Goal: Task Accomplishment & Management: Manage account settings

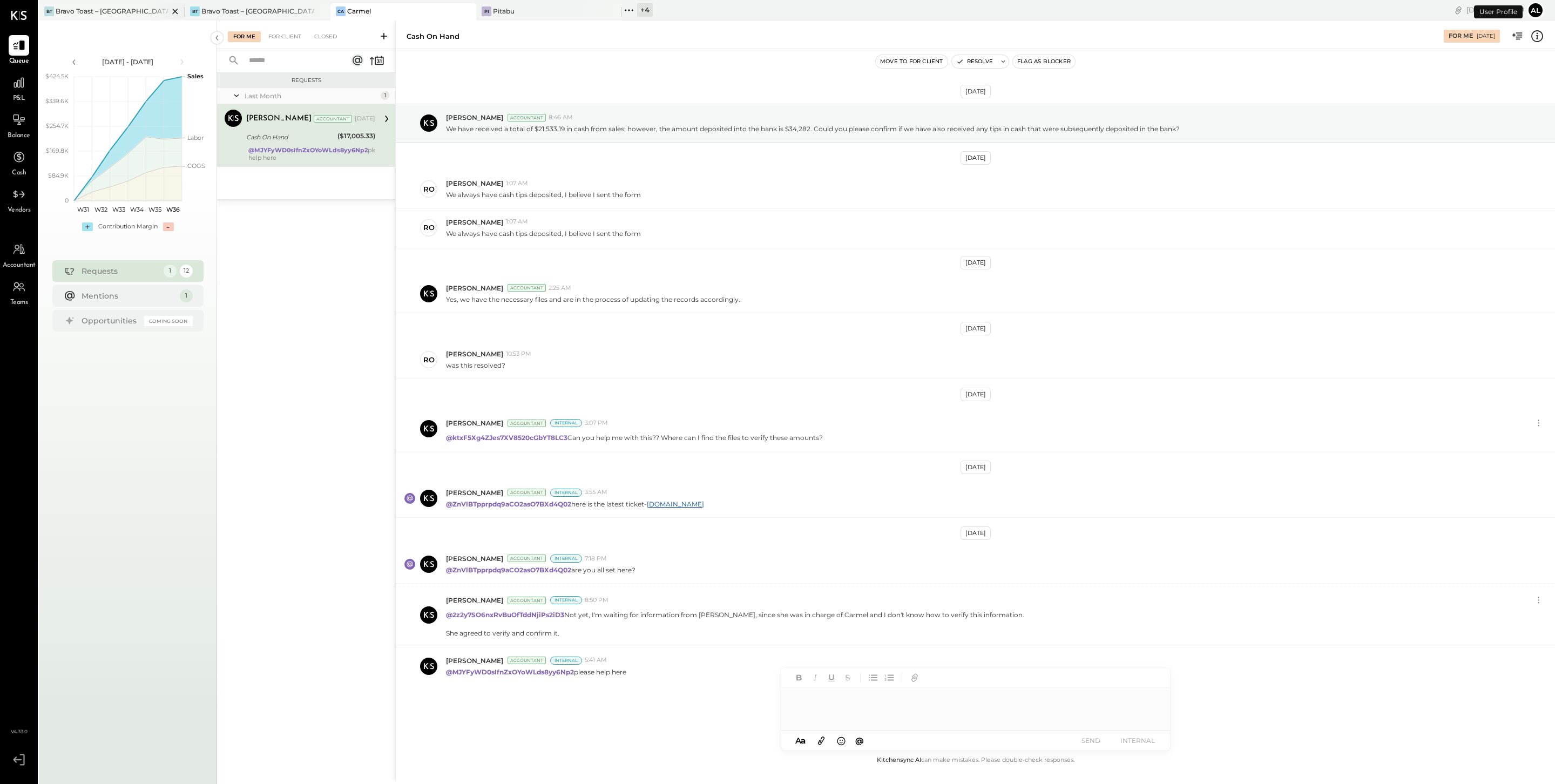
scroll to position [18, 0]
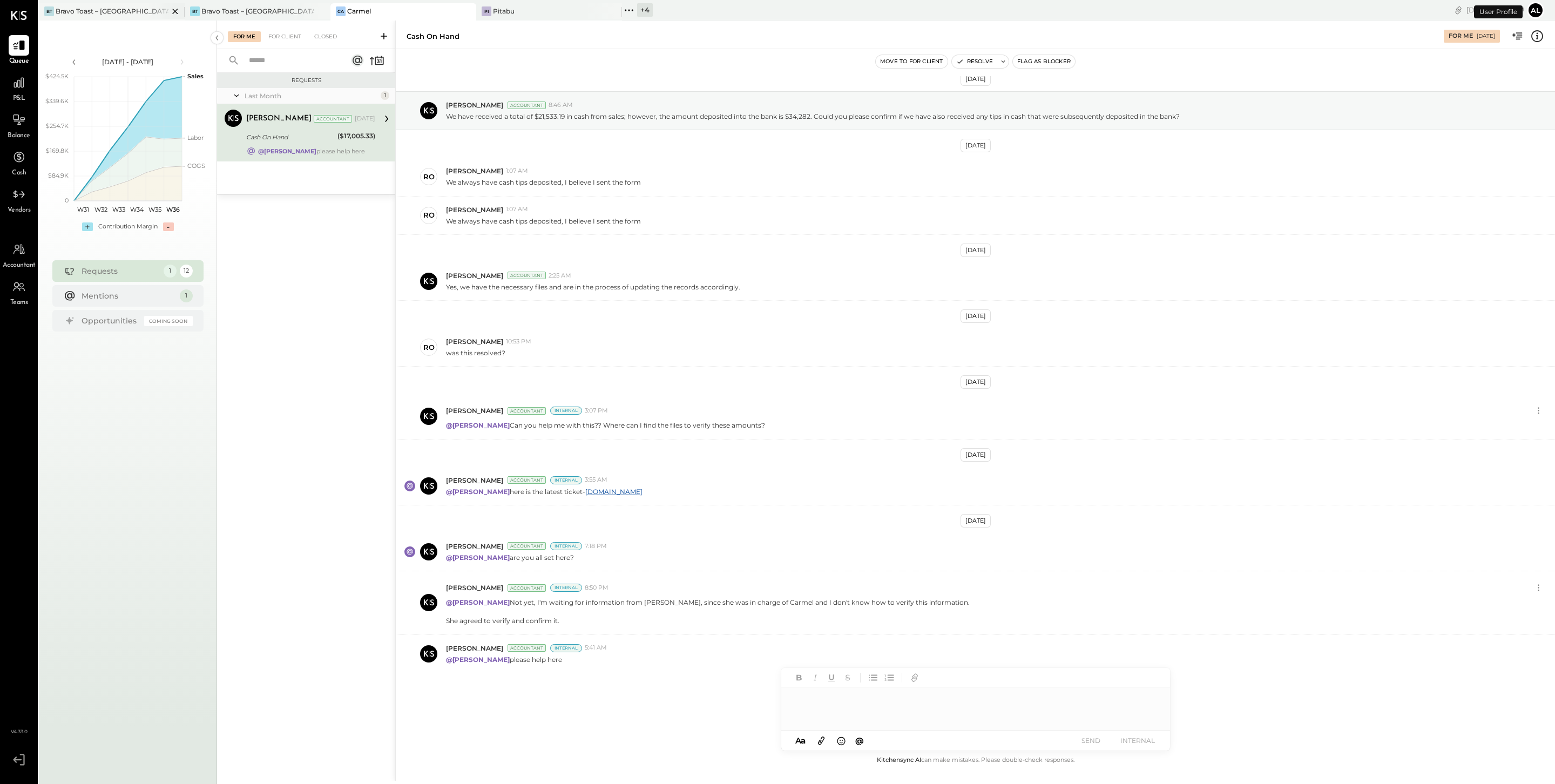
click at [123, 3] on div "[PERSON_NAME] Toast – [GEOGRAPHIC_DATA]" at bounding box center [112, 11] width 146 height 18
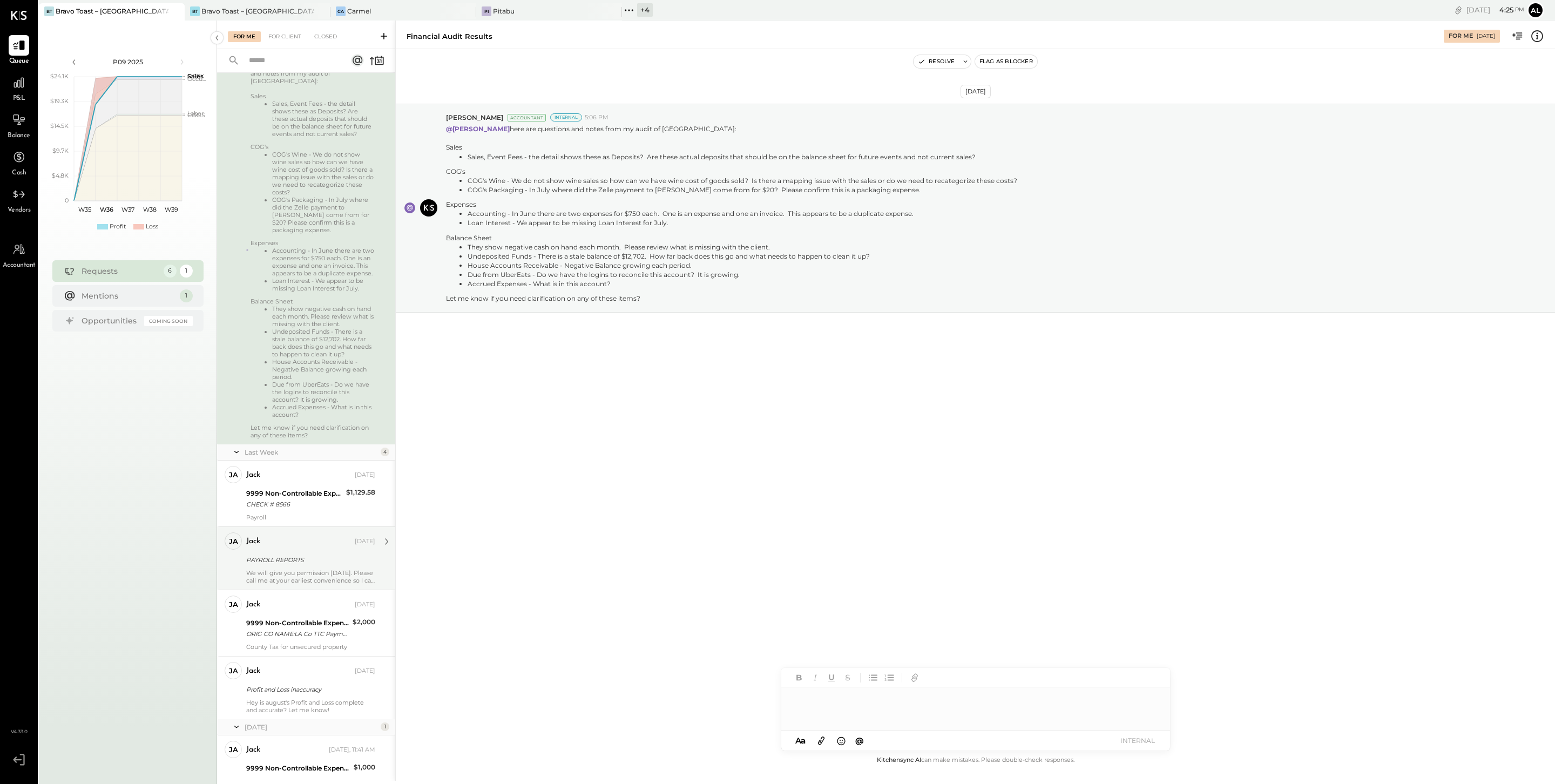
scroll to position [167, 0]
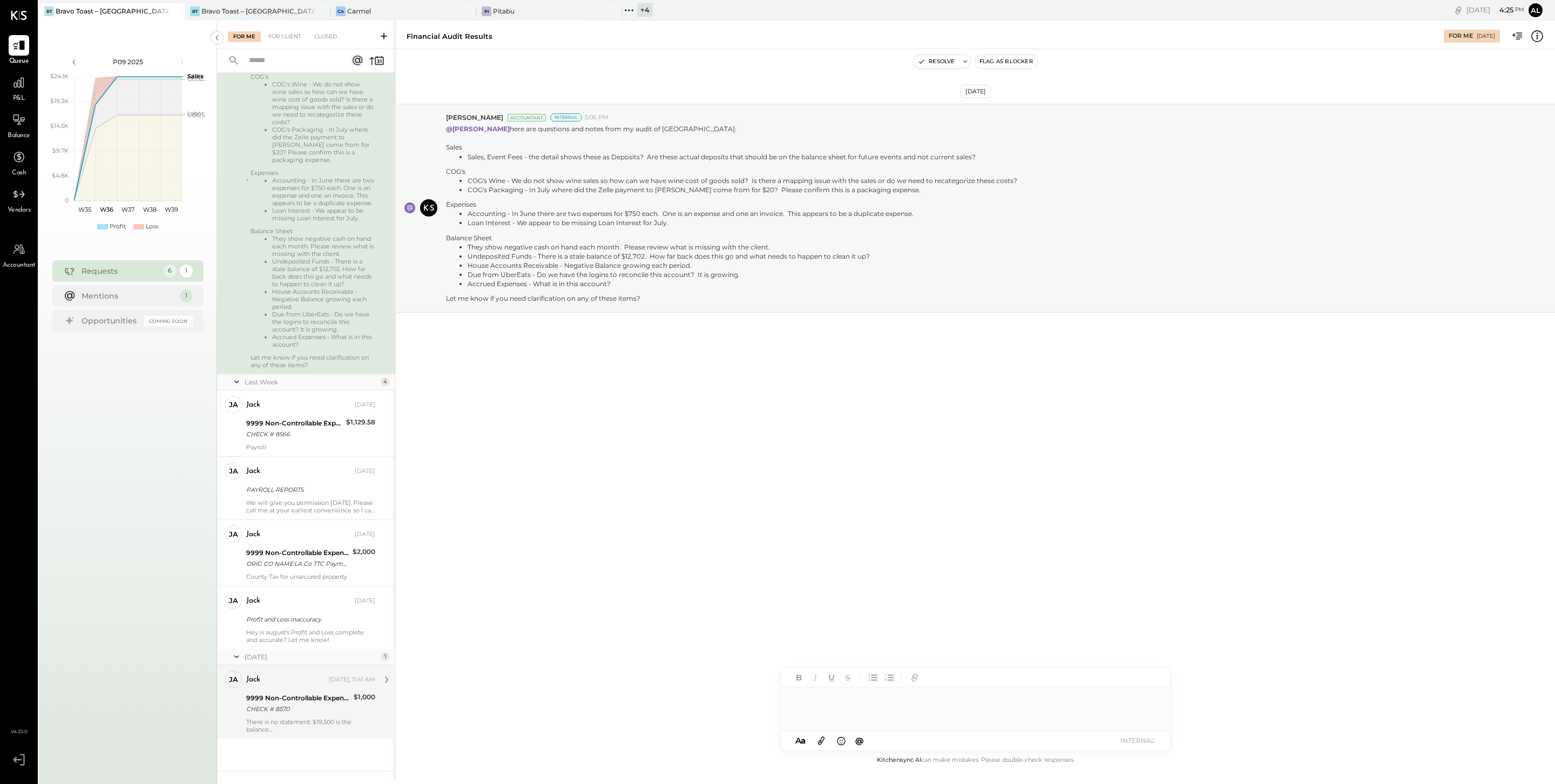
click at [327, 712] on div "CHECK # 8570" at bounding box center [298, 709] width 104 height 11
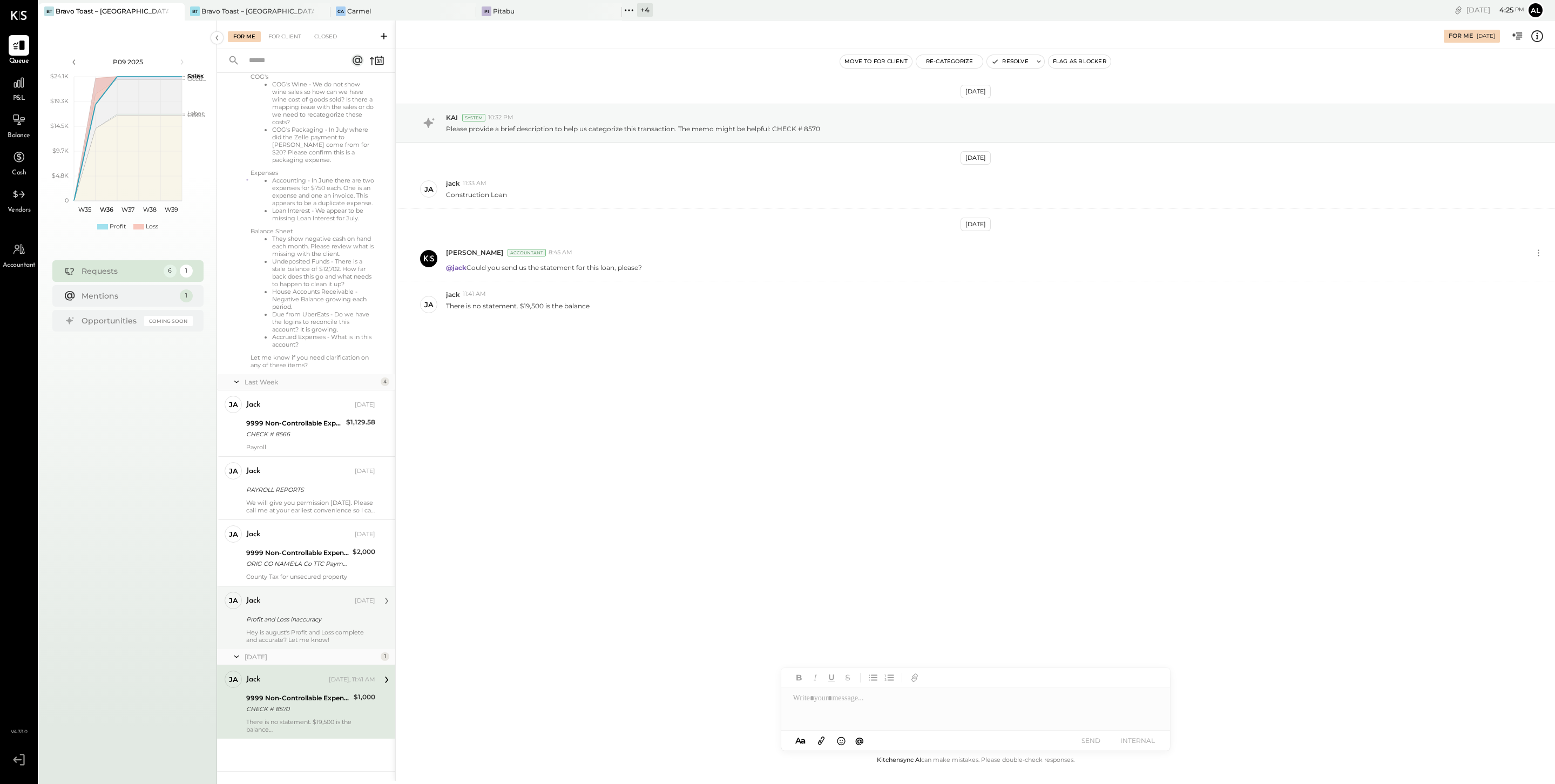
click at [310, 614] on div "Profit and Loss inaccuracy" at bounding box center [309, 619] width 126 height 11
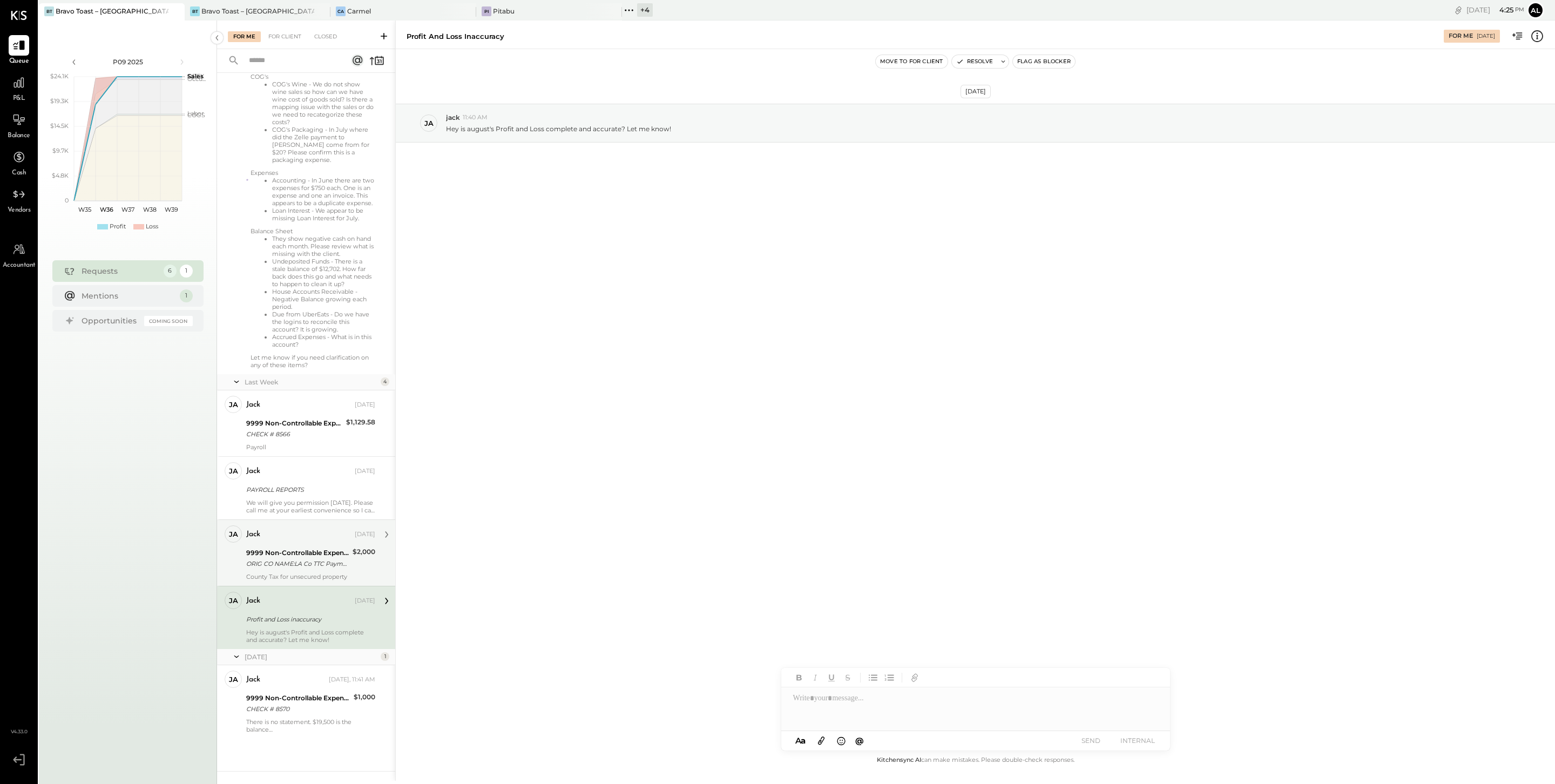
click at [296, 558] on div "ORIG CO NAME:LA Co TTC Paymnt ORIG ID:XXXXXX9161 DESC DATE: CO ENTRY DESCR:XXXX…" at bounding box center [298, 564] width 103 height 11
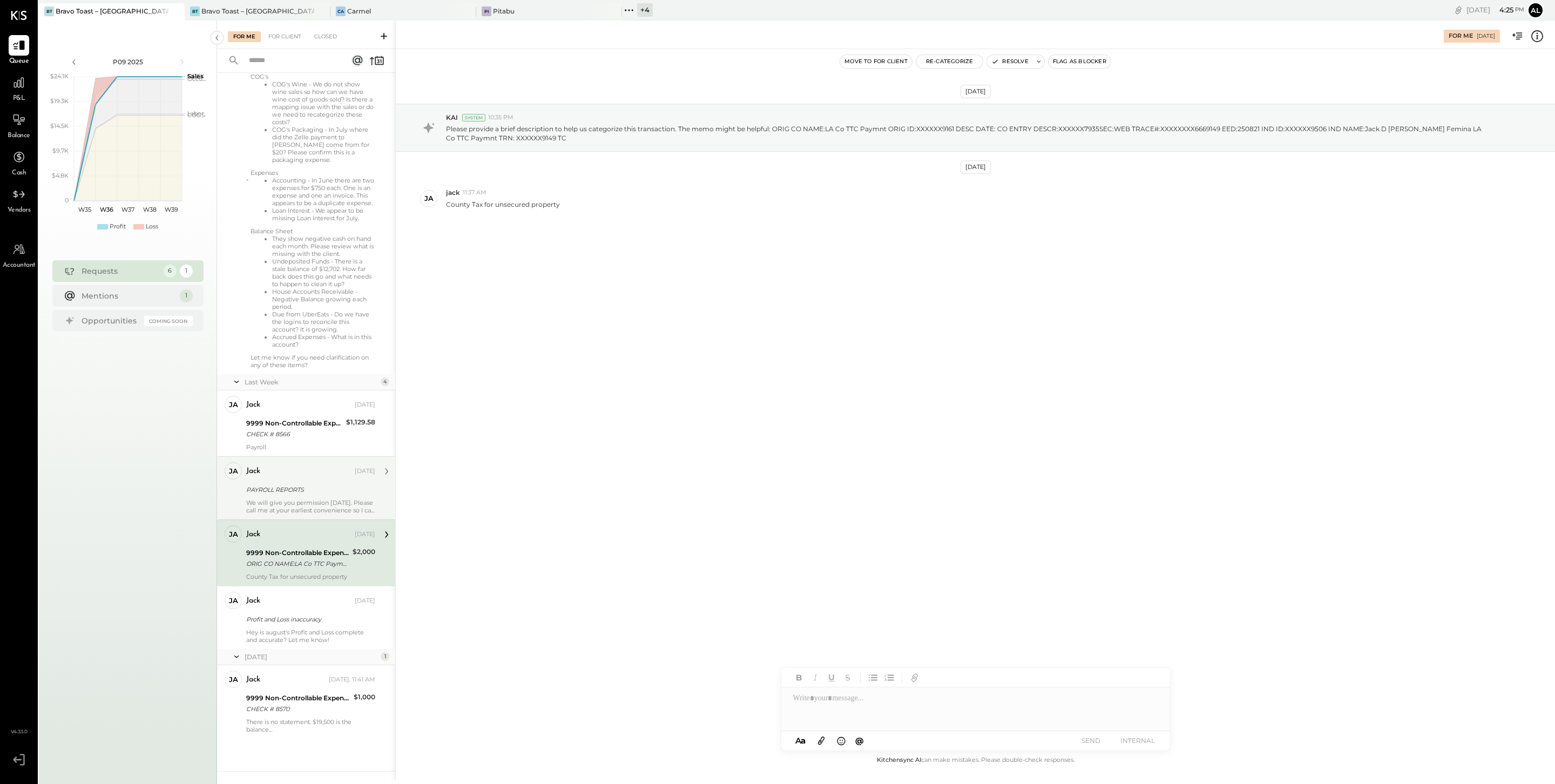
click at [288, 479] on div "jack [DATE]" at bounding box center [311, 471] width 129 height 18
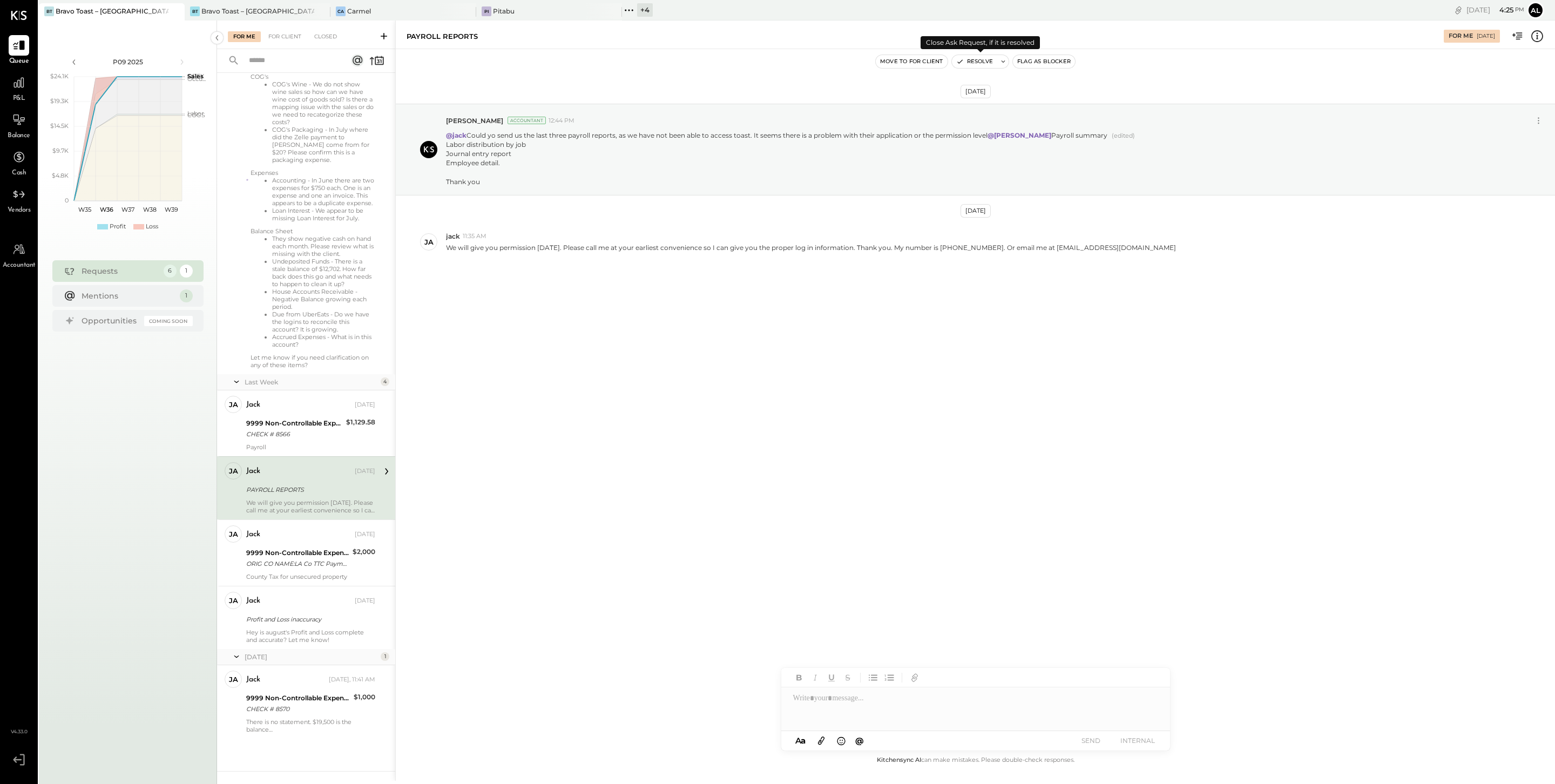
click at [973, 66] on button "Resolve" at bounding box center [974, 61] width 45 height 13
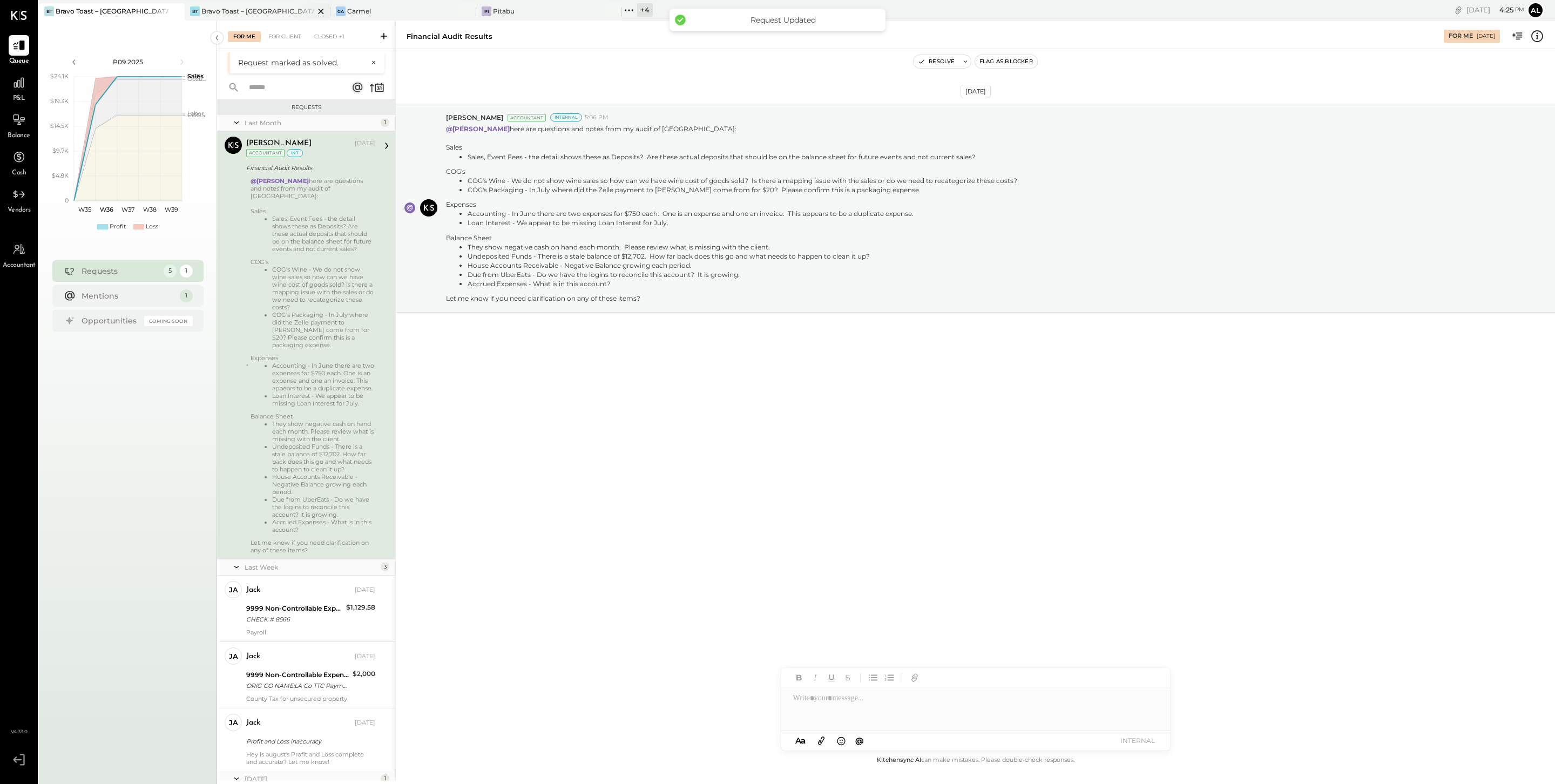
click at [264, 10] on div "Bravo Toast – [GEOGRAPHIC_DATA]" at bounding box center [258, 11] width 113 height 9
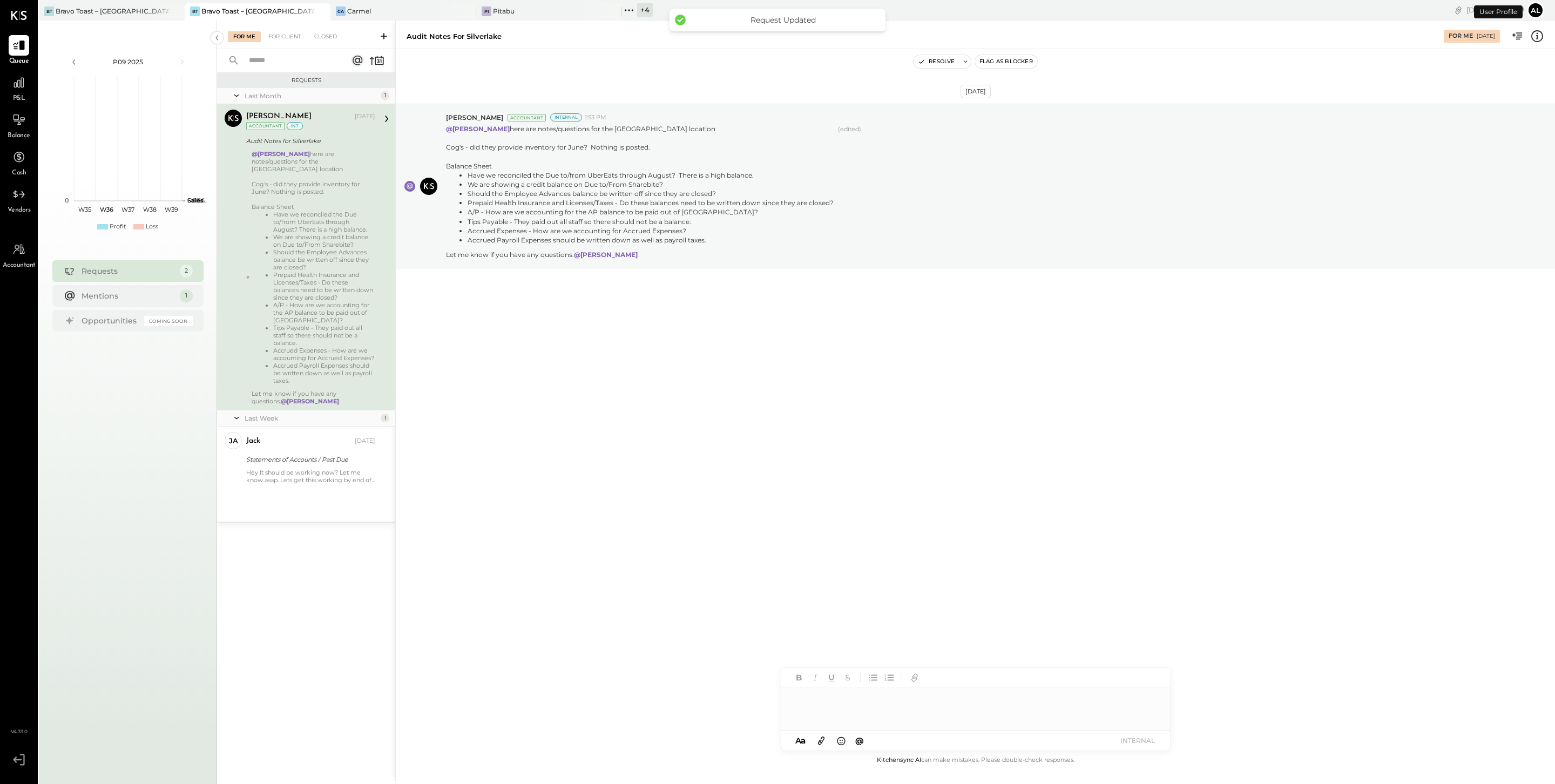
click at [325, 489] on div "Last Month 1 [PERSON_NAME] Accountant [PERSON_NAME] [DATE] Accountant int Audit…" at bounding box center [306, 305] width 178 height 433
click at [306, 475] on div "Hey It should be working now? Let me know asap. Lets get this working by end of…" at bounding box center [311, 476] width 129 height 15
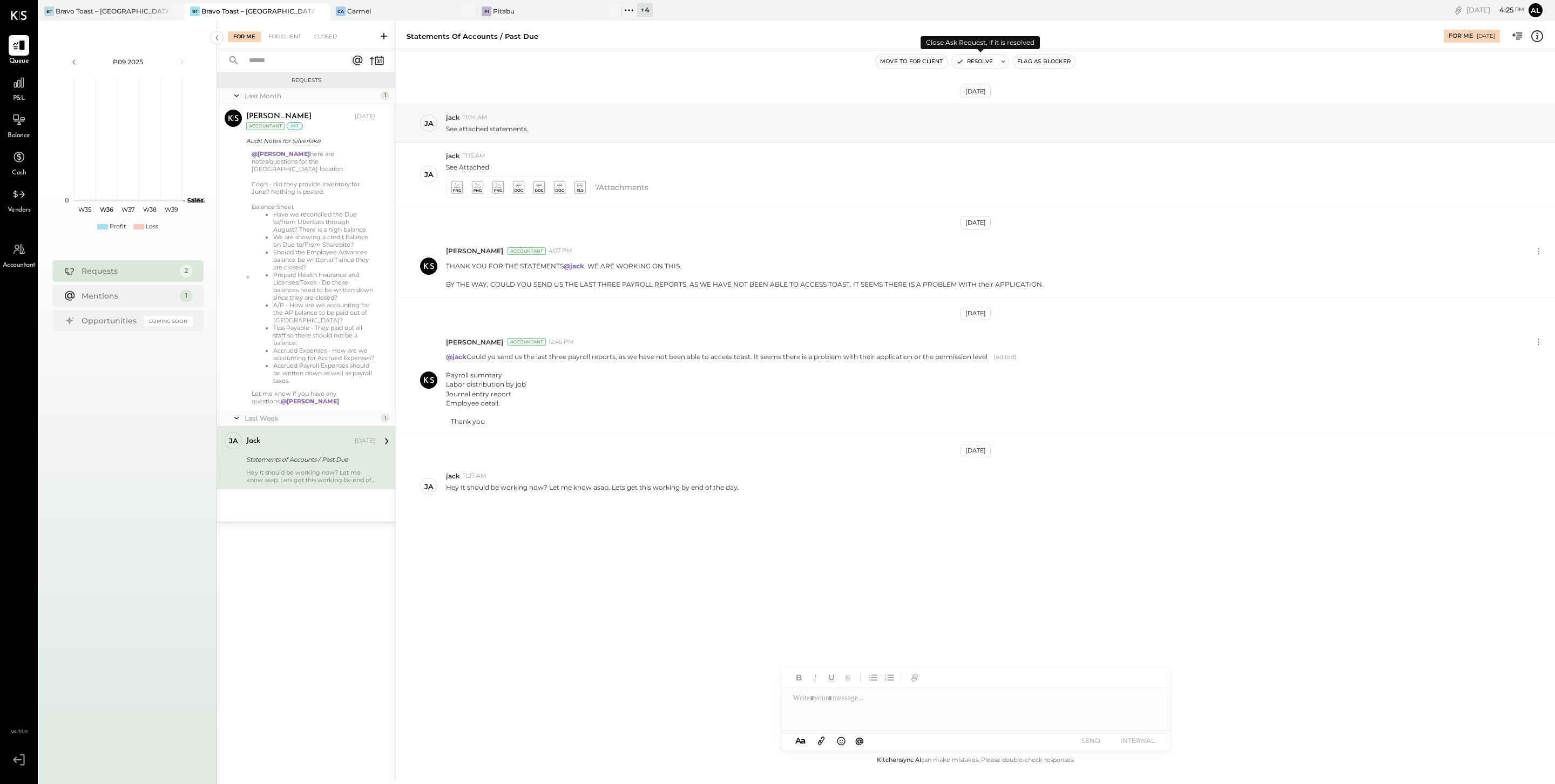
click at [980, 57] on button "Resolve" at bounding box center [974, 61] width 45 height 13
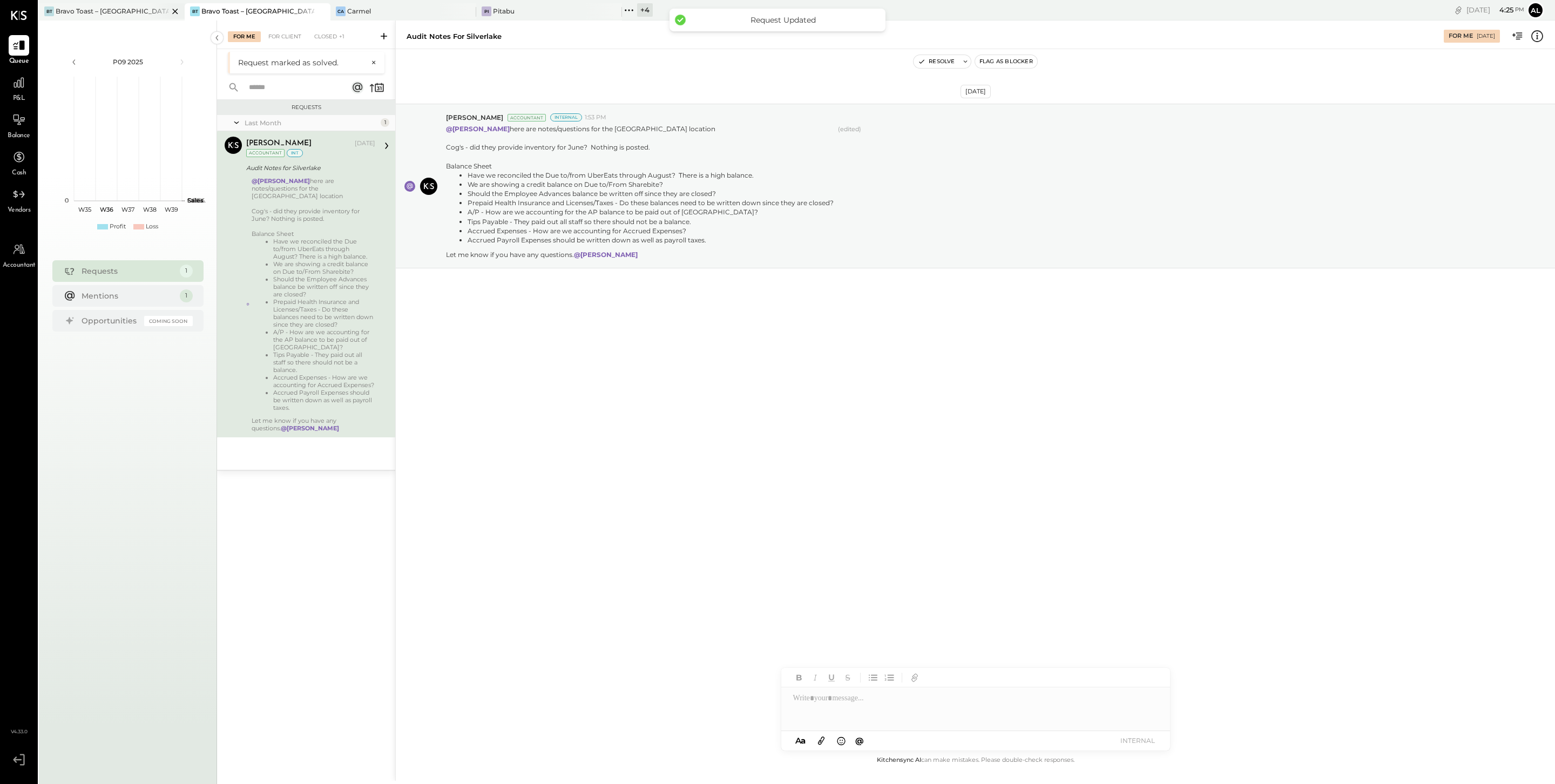
click at [127, 8] on div "Bravo Toast – [GEOGRAPHIC_DATA]" at bounding box center [112, 11] width 113 height 9
